Goal: Information Seeking & Learning: Check status

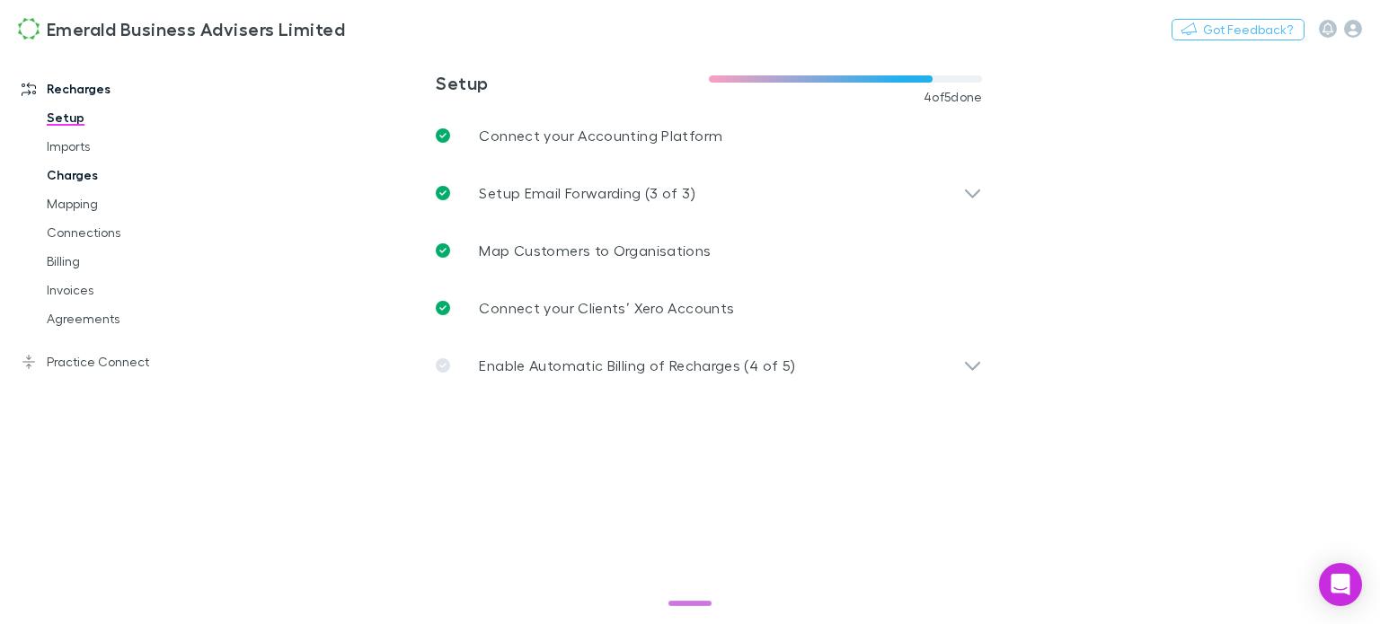
click at [57, 173] on link "Charges" at bounding box center [132, 175] width 207 height 29
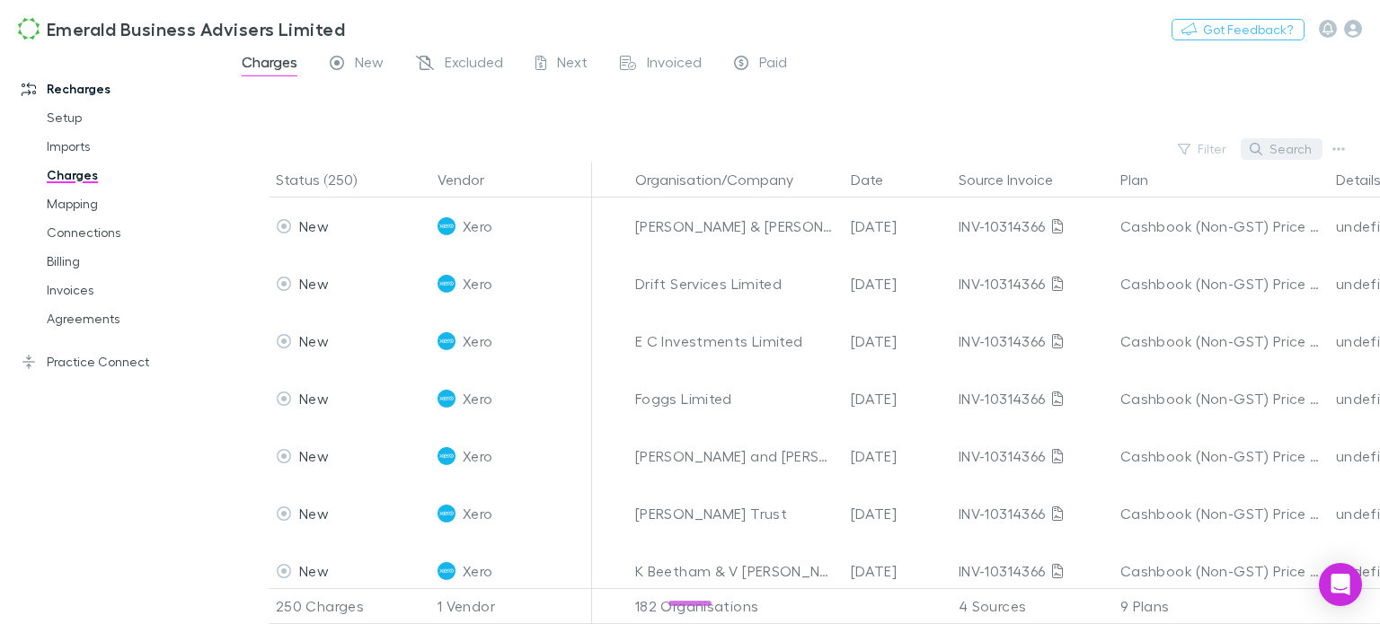
click at [1283, 146] on button "Search" at bounding box center [1282, 149] width 82 height 22
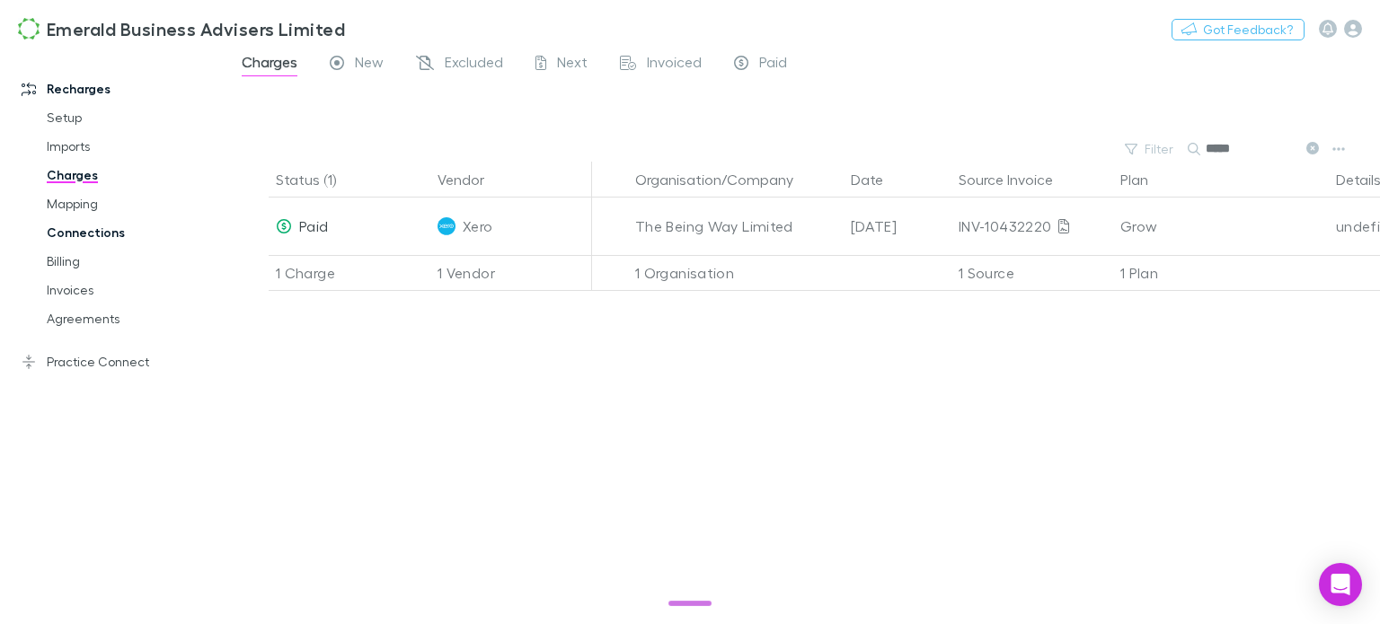
type input "*****"
click at [79, 226] on link "Connections" at bounding box center [132, 232] width 207 height 29
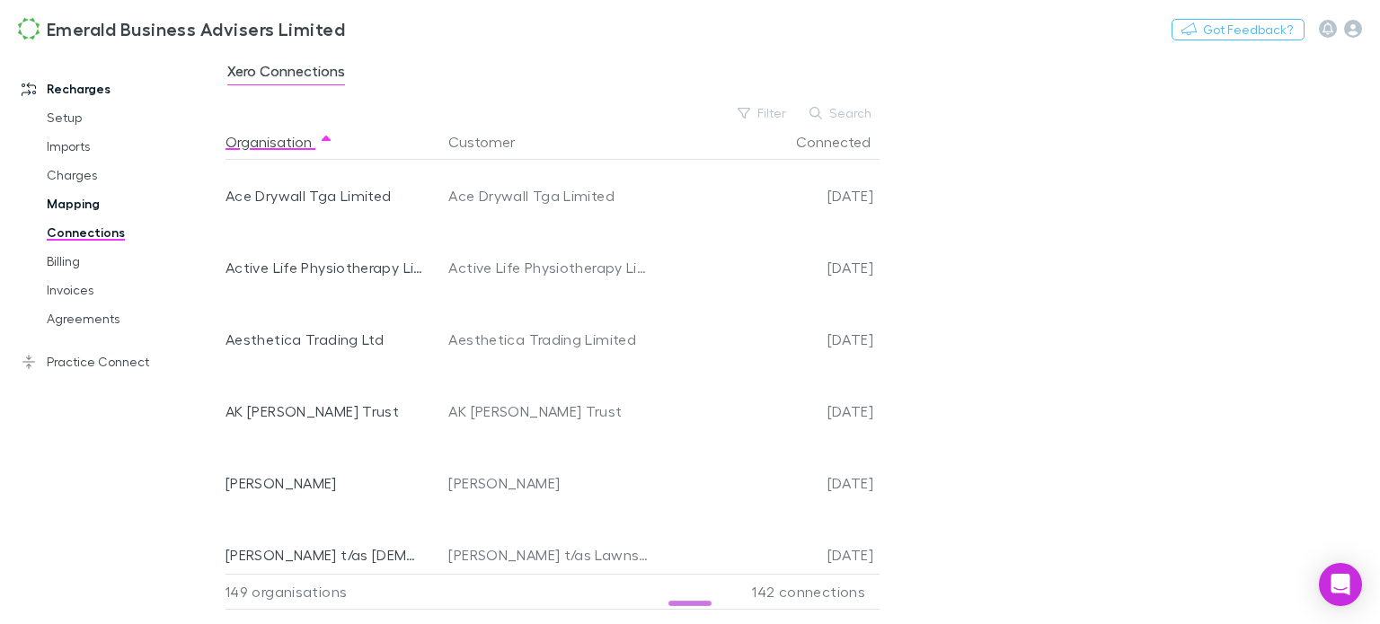
click at [69, 192] on link "Mapping" at bounding box center [132, 204] width 207 height 29
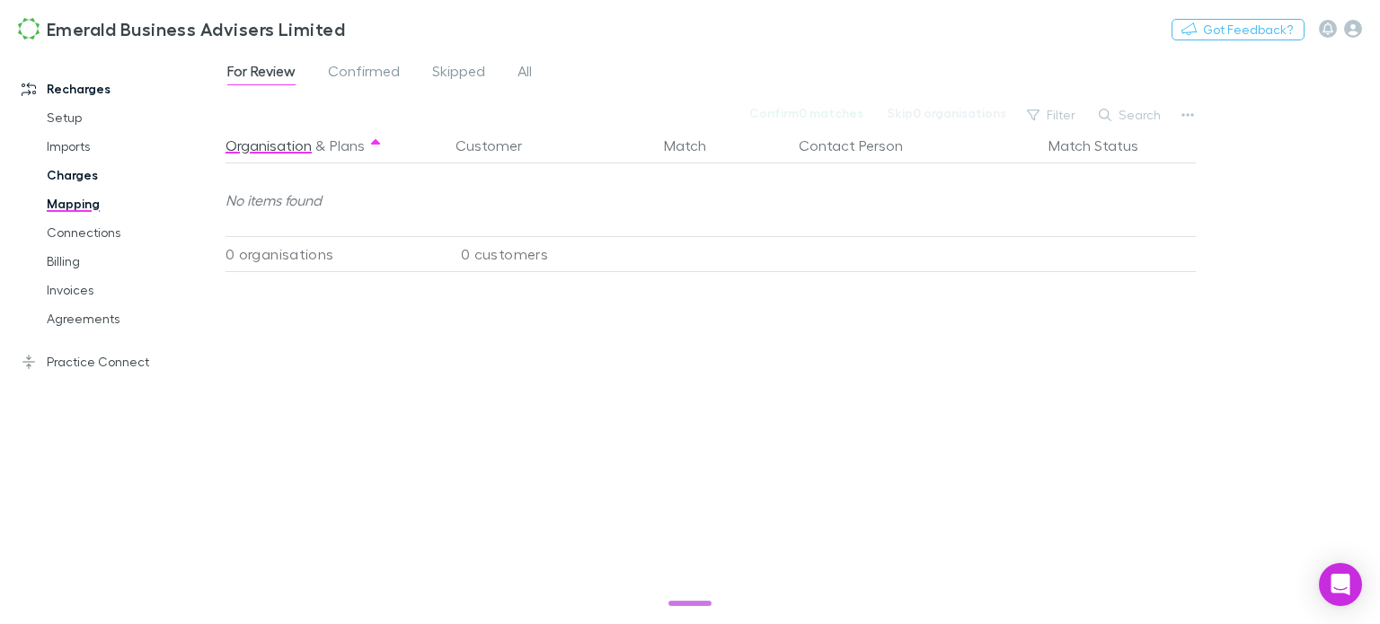
click at [69, 175] on link "Charges" at bounding box center [132, 175] width 207 height 29
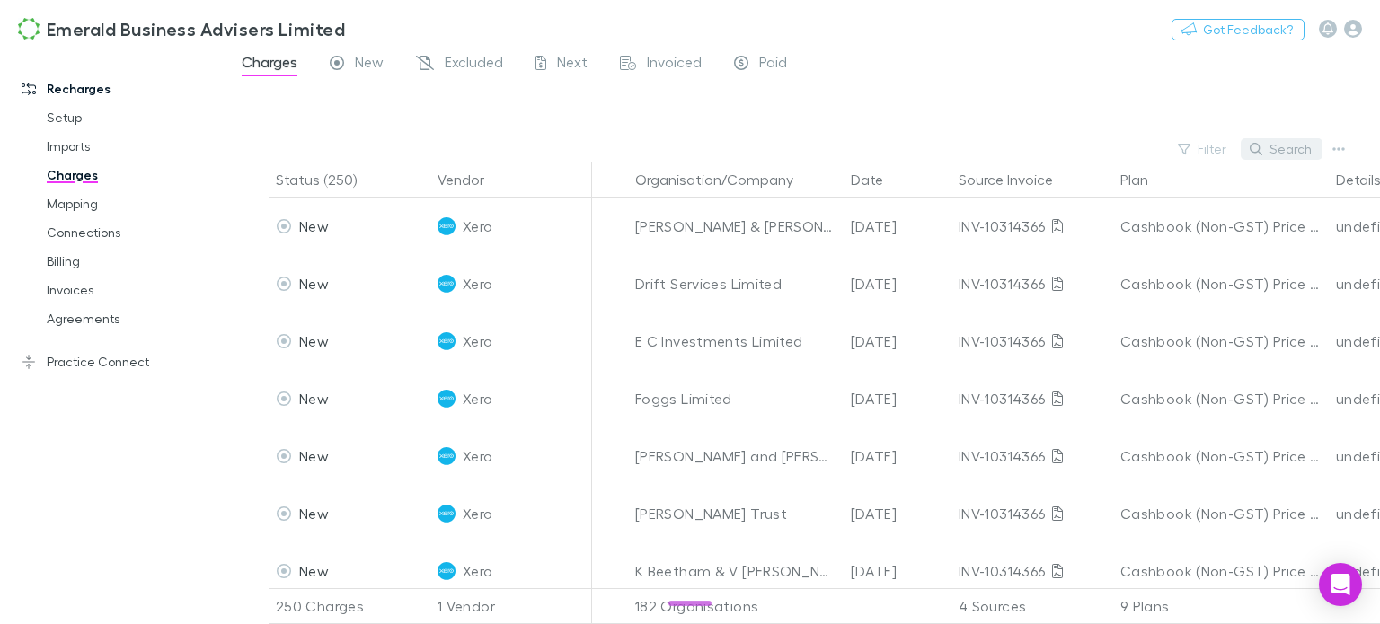
click at [1286, 150] on button "Search" at bounding box center [1282, 149] width 82 height 22
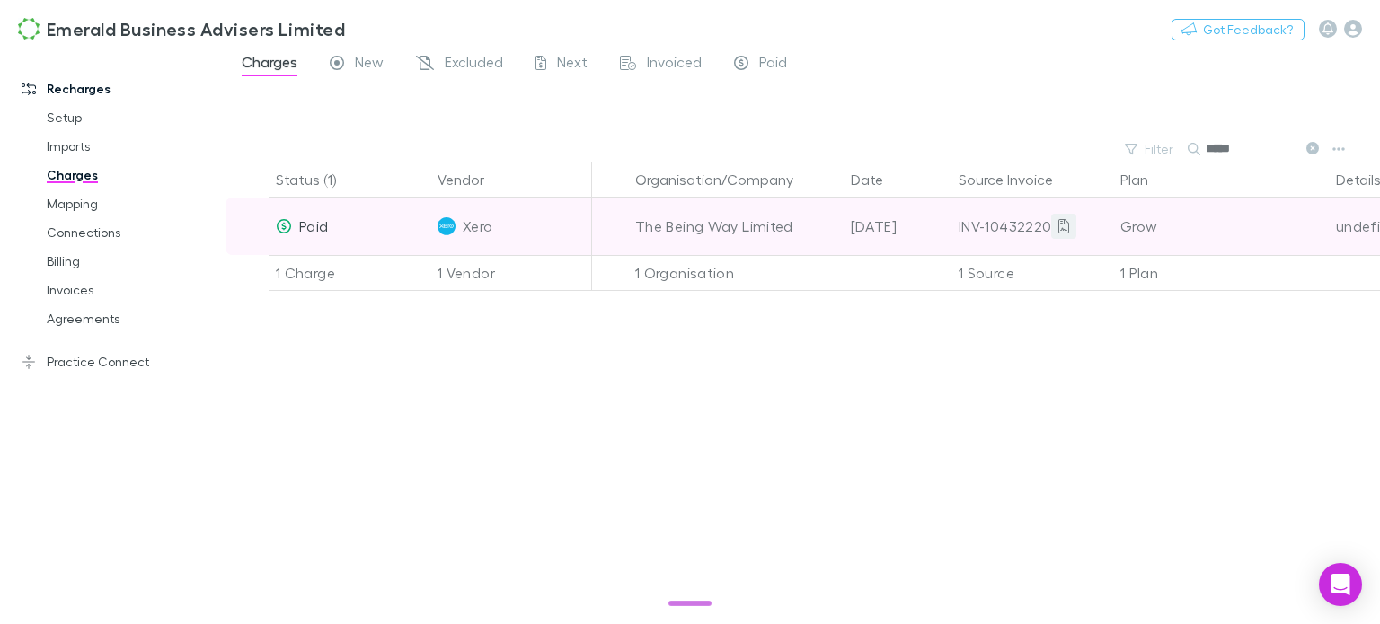
type input "*****"
click at [1064, 225] on icon at bounding box center [1063, 226] width 11 height 14
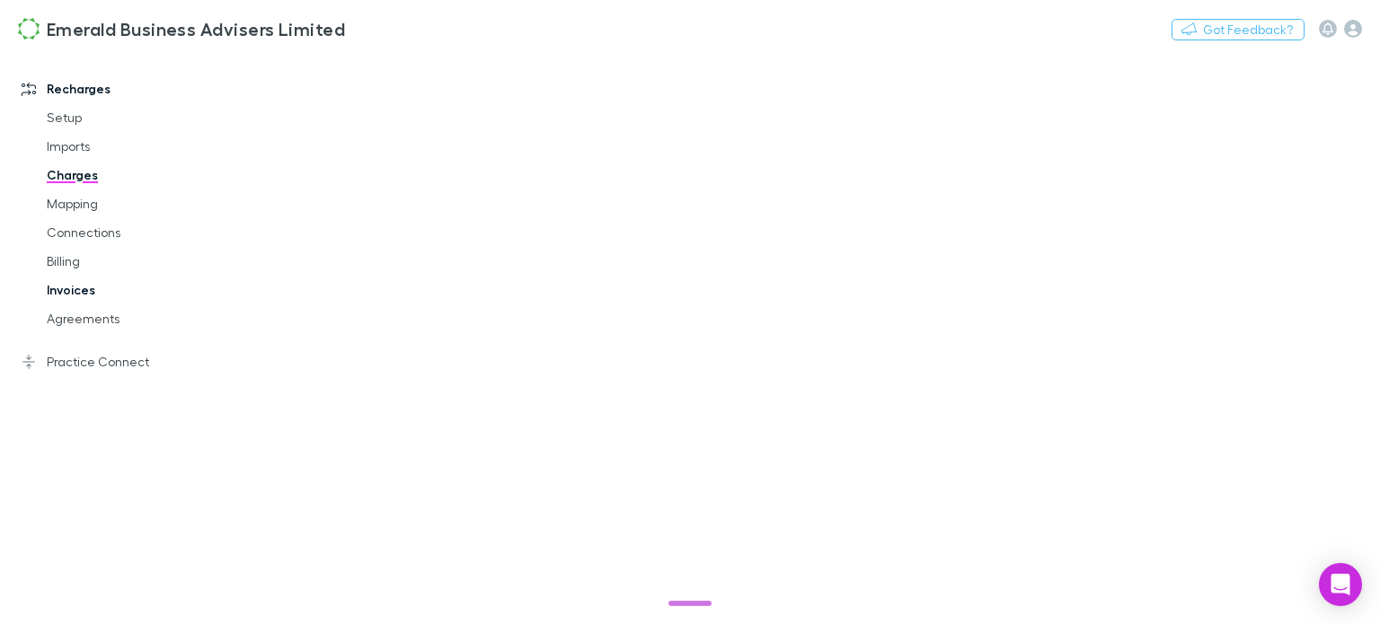
click at [64, 294] on link "Invoices" at bounding box center [132, 290] width 207 height 29
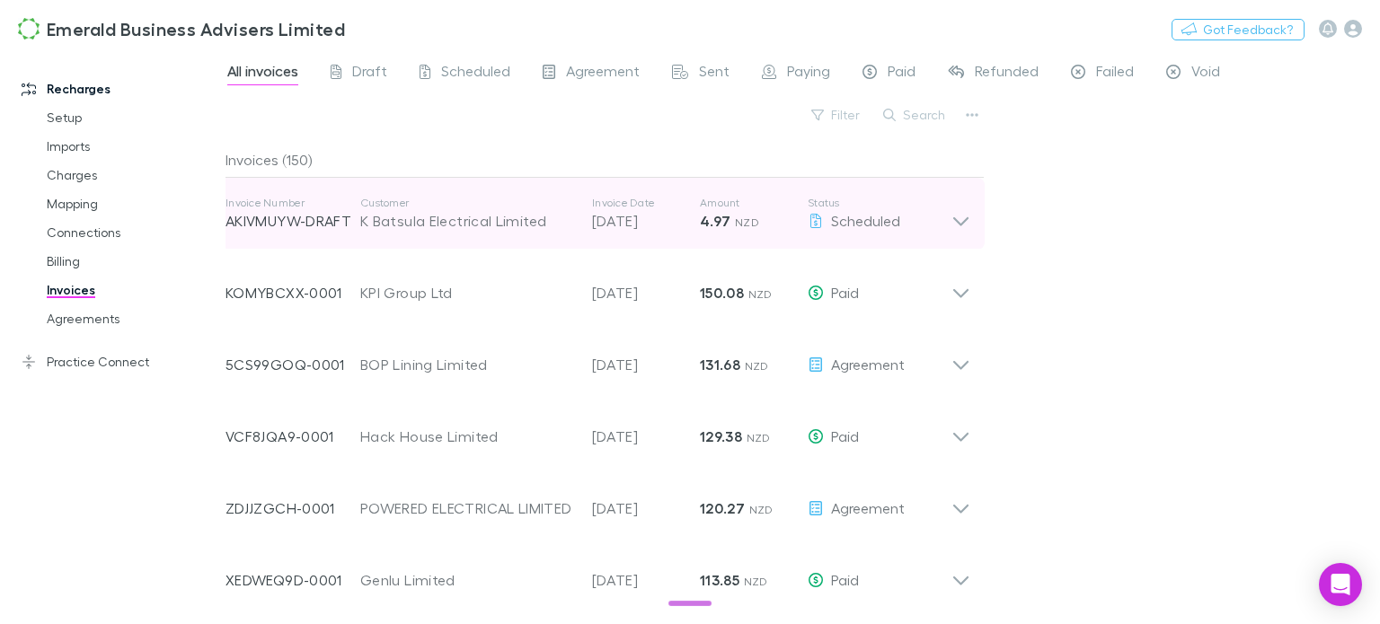
click at [959, 218] on icon at bounding box center [960, 214] width 19 height 36
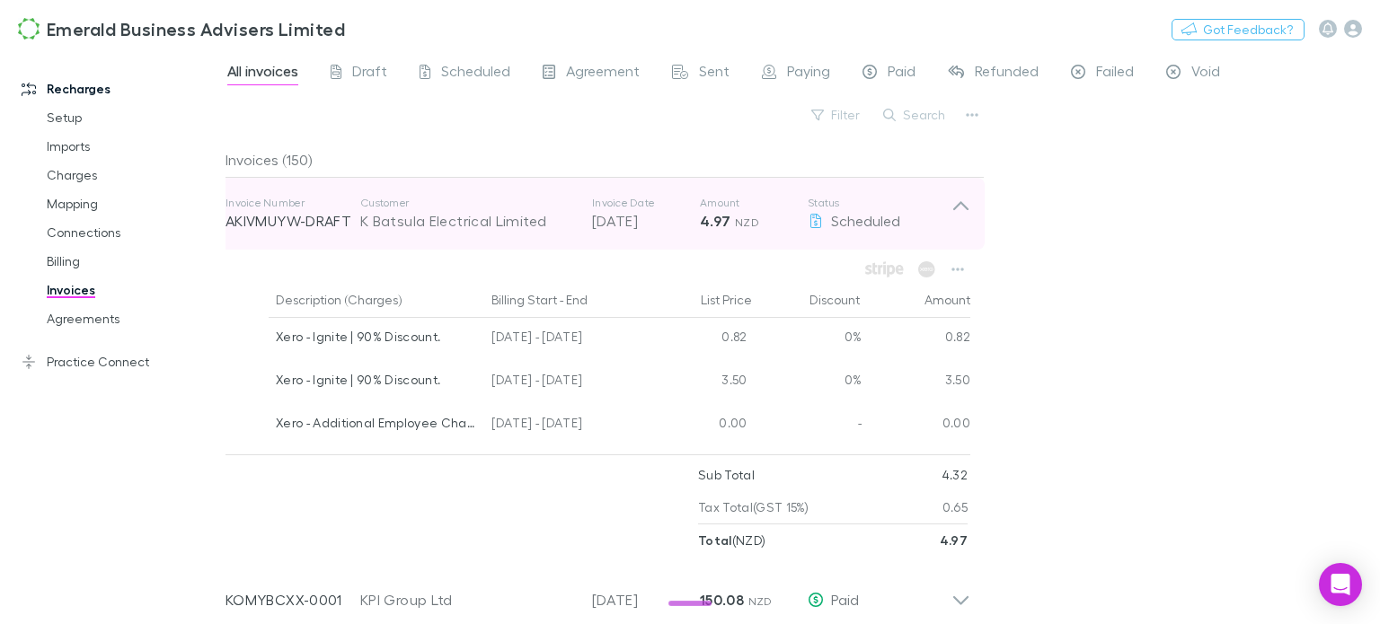
click at [959, 218] on icon at bounding box center [960, 214] width 19 height 36
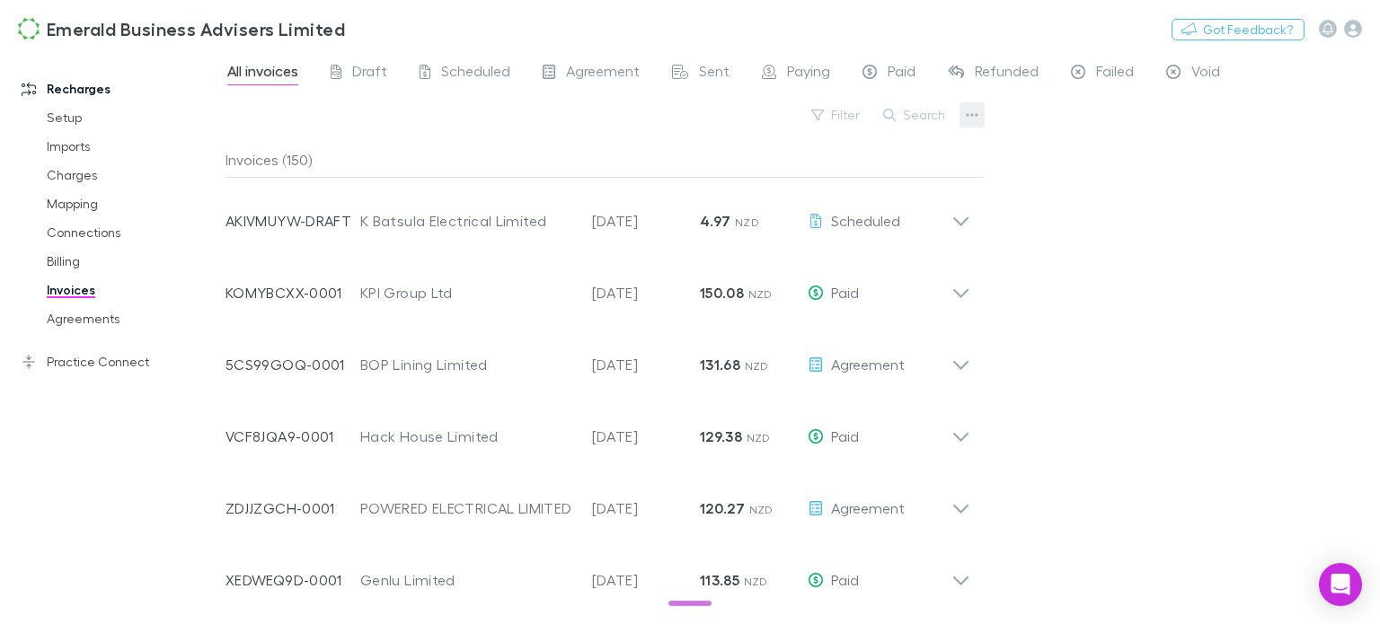
click at [972, 116] on icon "button" at bounding box center [972, 115] width 13 height 14
click at [924, 114] on div at bounding box center [690, 312] width 1380 height 624
click at [906, 110] on button "Search" at bounding box center [915, 115] width 82 height 22
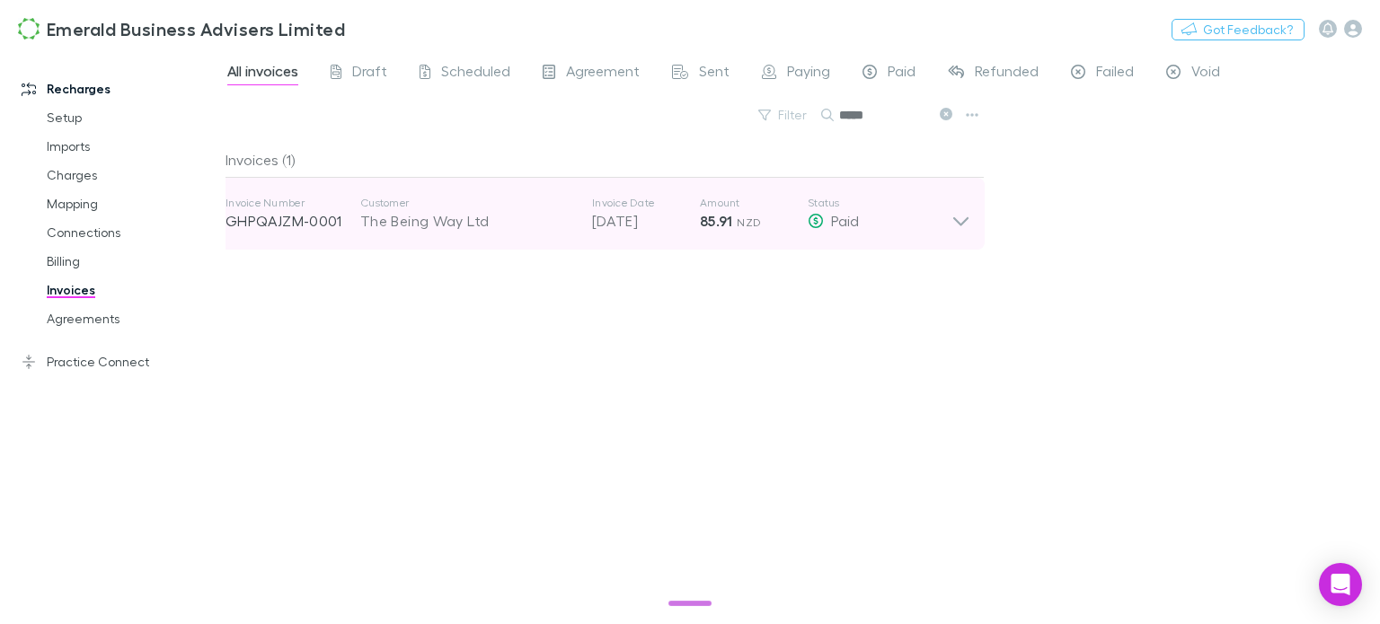
type input "*****"
click at [957, 223] on icon at bounding box center [960, 214] width 19 height 36
